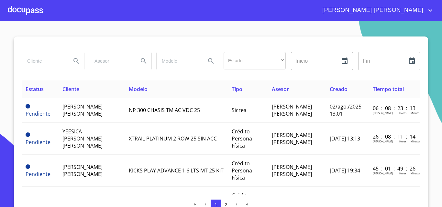
click at [10, 7] on div at bounding box center [25, 10] width 35 height 21
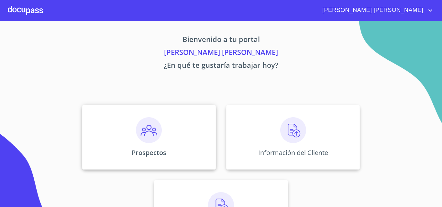
click at [149, 138] on img at bounding box center [149, 131] width 26 height 26
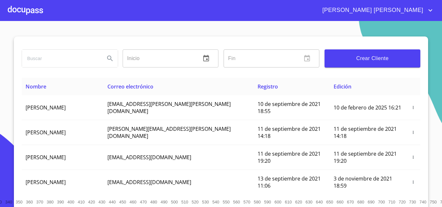
click at [350, 62] on span "Crear Cliente" at bounding box center [372, 58] width 85 height 9
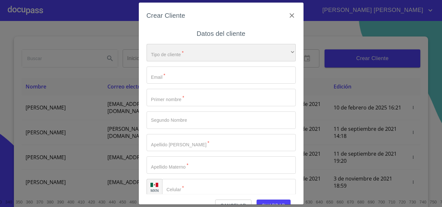
click at [254, 57] on div "​" at bounding box center [221, 52] width 149 height 17
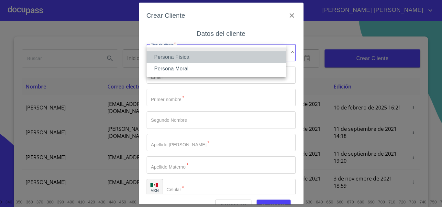
click at [224, 60] on li "Persona Física" at bounding box center [217, 57] width 140 height 12
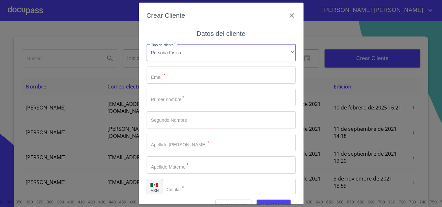
click at [216, 75] on input "Tipo de cliente   *" at bounding box center [221, 75] width 149 height 17
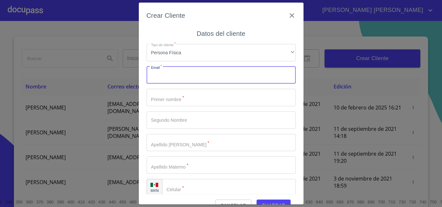
click at [212, 98] on input "Tipo de cliente   *" at bounding box center [221, 97] width 149 height 17
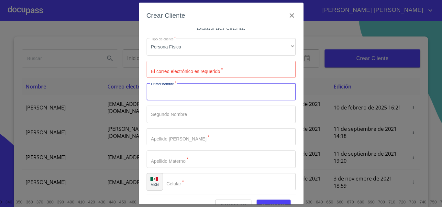
scroll to position [7, 0]
click at [288, 16] on icon "button" at bounding box center [292, 16] width 8 height 8
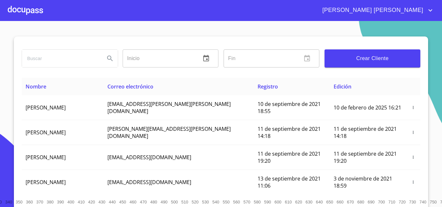
click at [24, 15] on div at bounding box center [25, 10] width 35 height 21
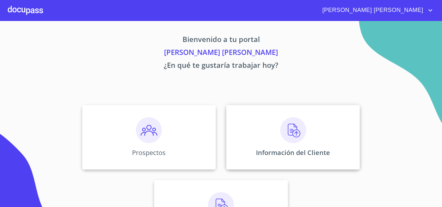
click at [288, 144] on div "Información del Cliente" at bounding box center [293, 137] width 134 height 65
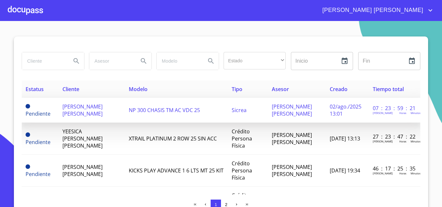
click at [79, 117] on span "[PERSON_NAME] [PERSON_NAME]" at bounding box center [82, 110] width 40 height 14
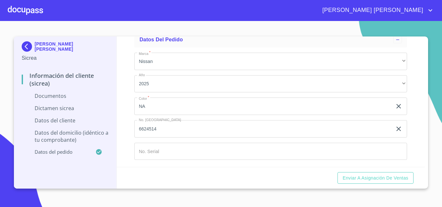
scroll to position [1226, 0]
click at [25, 47] on img at bounding box center [28, 46] width 13 height 10
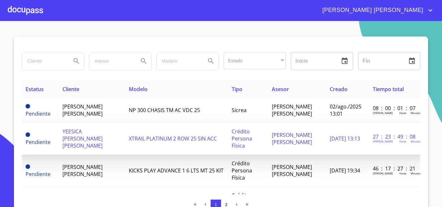
click at [114, 154] on td "YEESICA [PERSON_NAME] [PERSON_NAME]" at bounding box center [92, 139] width 66 height 32
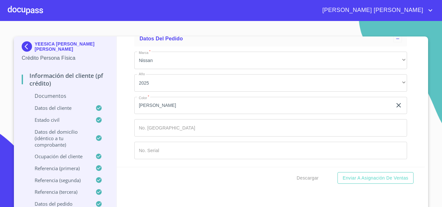
scroll to position [3769, 0]
